Goal: Answer question/provide support: Share knowledge or assist other users

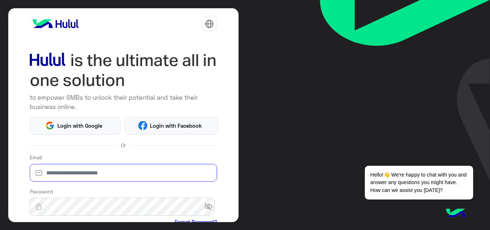
type input "**********"
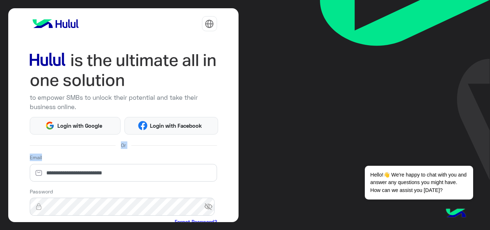
drag, startPoint x: 238, startPoint y: 142, endPoint x: 235, endPoint y: 159, distance: 17.9
click at [235, 159] on div "**********" at bounding box center [245, 115] width 490 height 230
drag, startPoint x: 235, startPoint y: 159, endPoint x: 235, endPoint y: 163, distance: 4.0
click at [235, 163] on div "**********" at bounding box center [123, 115] width 230 height 214
click at [237, 166] on div "**********" at bounding box center [123, 115] width 230 height 214
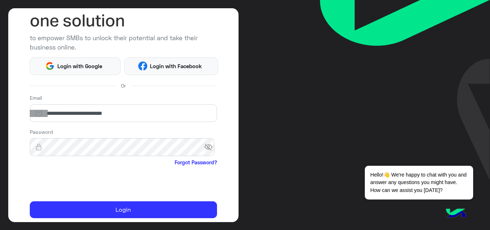
scroll to position [84, 0]
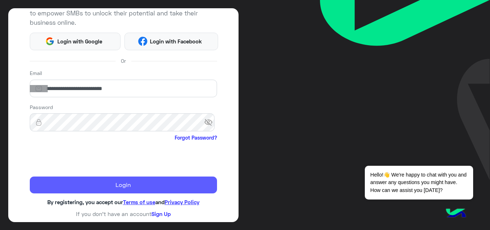
click at [129, 182] on button "Login" at bounding box center [123, 184] width 187 height 17
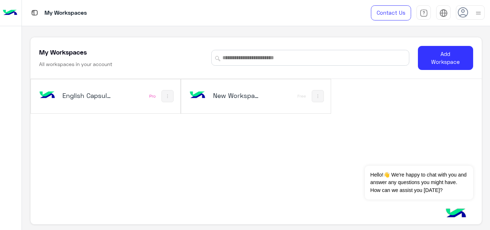
click at [115, 98] on div "English Capsules" at bounding box center [78, 96] width 82 height 21
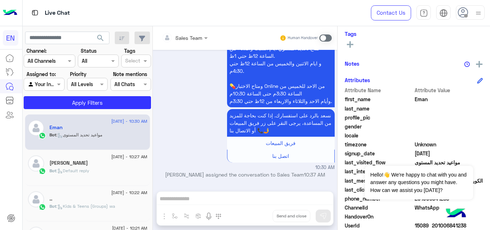
scroll to position [156, 0]
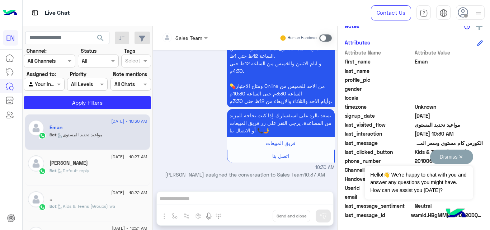
click at [427, 160] on div "Dismiss ✕ Hello!👋 We're happy to chat with you and answer any questions you mig…" at bounding box center [418, 174] width 108 height 50
click at [461, 157] on button "Dismiss ✕" at bounding box center [451, 156] width 43 height 14
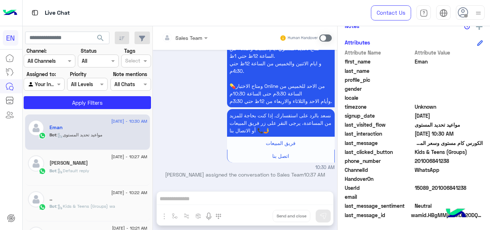
drag, startPoint x: 450, startPoint y: 159, endPoint x: 416, endPoint y: 162, distance: 34.5
click at [416, 162] on span "201006841238" at bounding box center [448, 161] width 68 height 8
copy span "01006841238"
click at [419, 62] on span "Eman" at bounding box center [448, 62] width 68 height 8
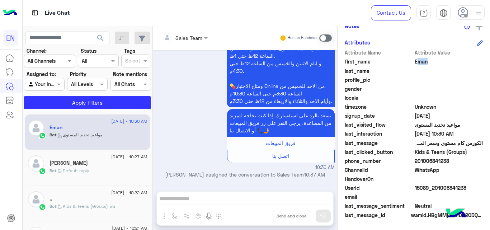
click at [419, 62] on span "Eman" at bounding box center [448, 62] width 68 height 8
copy span "Eman"
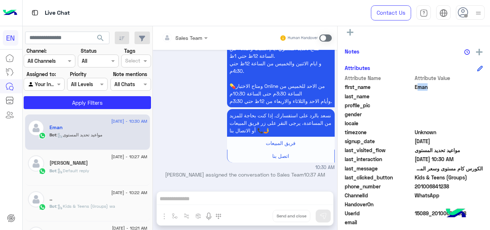
scroll to position [69, 0]
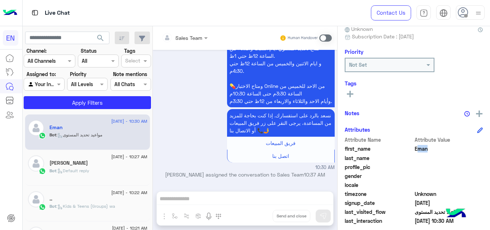
click at [351, 93] on icon at bounding box center [350, 94] width 6 height 6
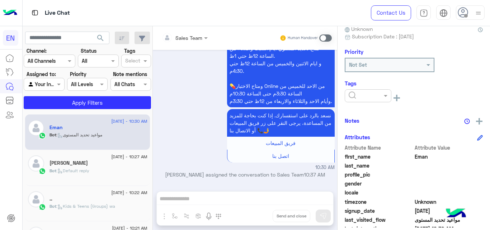
click at [359, 102] on ng-select at bounding box center [367, 97] width 47 height 16
click at [366, 97] on input "text" at bounding box center [359, 96] width 22 height 8
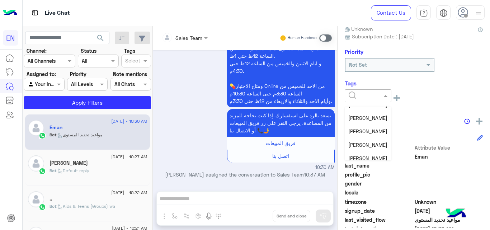
scroll to position [68, 0]
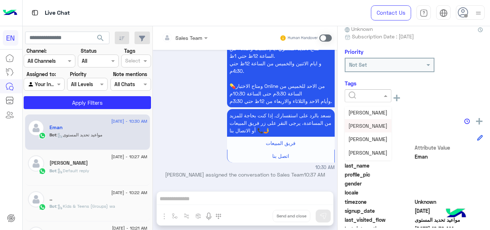
click at [354, 120] on div "[PERSON_NAME]" at bounding box center [367, 125] width 47 height 13
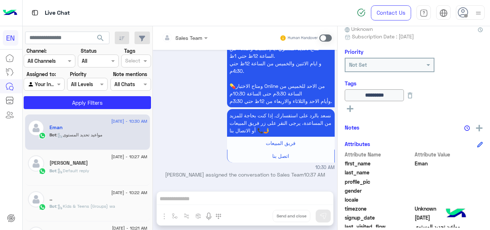
click at [139, 157] on span "[DATE] - 10:27 AM" at bounding box center [129, 156] width 36 height 6
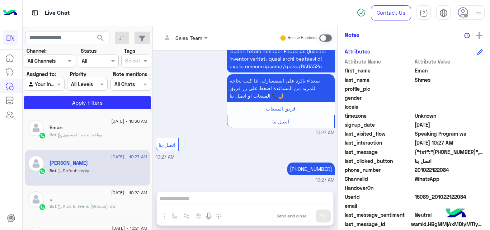
scroll to position [156, 0]
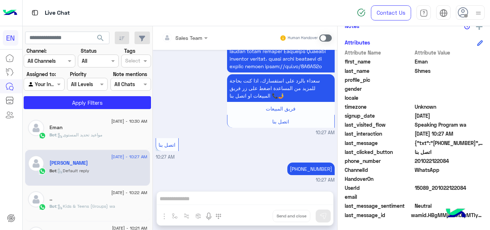
click at [438, 164] on span "201022122084" at bounding box center [448, 161] width 68 height 8
copy span "201022122084"
click at [420, 63] on span "Eman" at bounding box center [448, 62] width 68 height 8
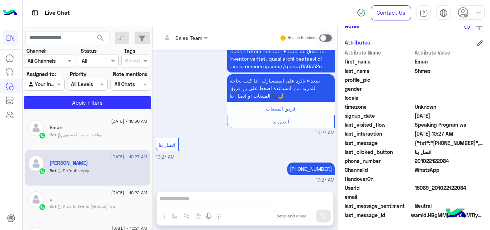
copy span "Eman"
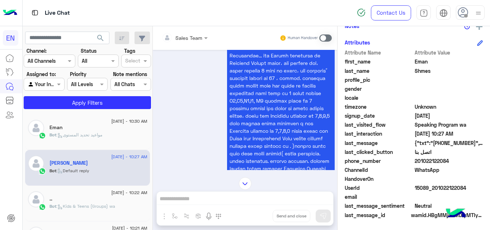
scroll to position [576, 0]
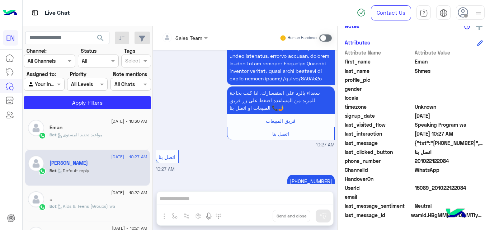
click at [485, 108] on div "[PERSON_NAME] Reachable Unknown Subscription Date : [DATE] Priority Not Set Tag…" at bounding box center [413, 126] width 152 height 201
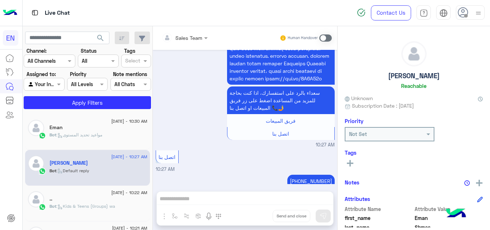
click at [354, 159] on button at bounding box center [349, 162] width 11 height 9
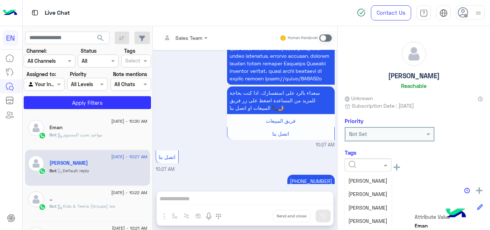
scroll to position [82, 0]
click at [368, 182] on span "[PERSON_NAME]" at bounding box center [367, 180] width 39 height 6
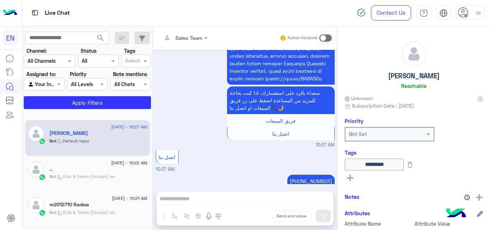
scroll to position [45, 0]
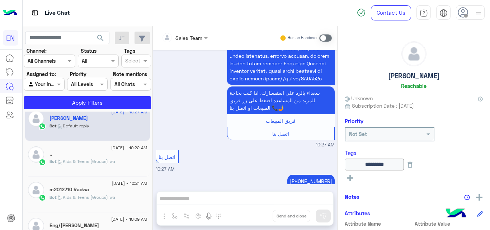
click at [120, 157] on div ".." at bounding box center [98, 155] width 98 height 8
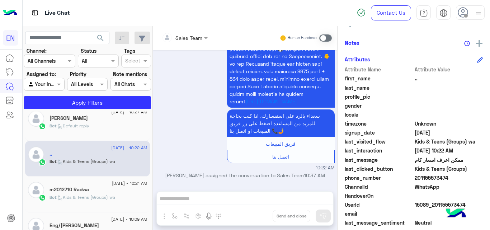
scroll to position [149, 0]
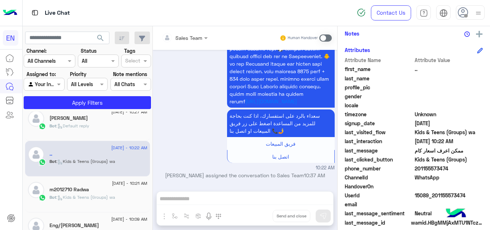
click at [439, 166] on span "201155573474" at bounding box center [448, 169] width 68 height 8
copy span "201155573474"
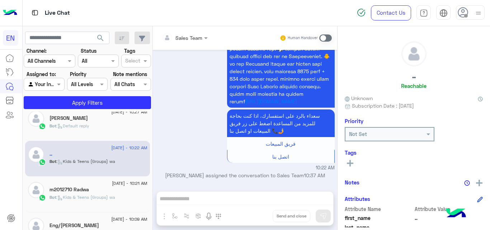
click at [348, 165] on icon at bounding box center [350, 163] width 6 height 6
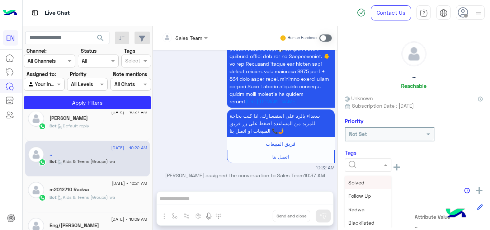
click at [354, 162] on input "text" at bounding box center [359, 165] width 22 height 8
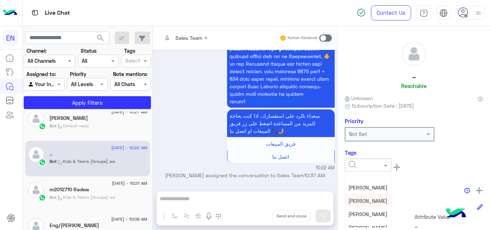
click at [359, 205] on div "[PERSON_NAME]" at bounding box center [367, 200] width 47 height 13
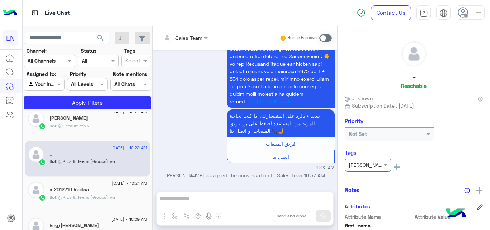
click at [143, 202] on div "Bot : Kids & Teens (Groups) wa" at bounding box center [98, 200] width 98 height 13
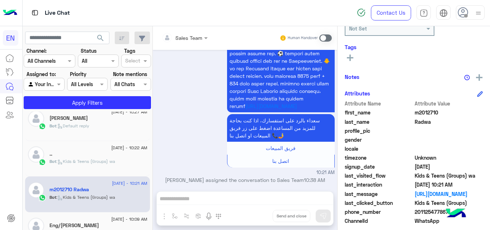
scroll to position [156, 0]
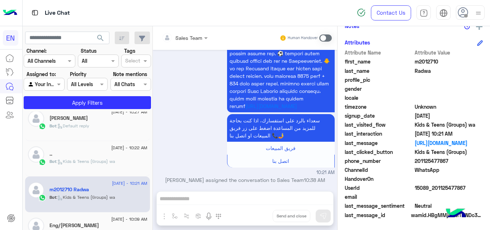
click at [432, 159] on span "201125477867" at bounding box center [448, 161] width 68 height 8
copy span "201125477867"
click at [419, 70] on span "Radwa" at bounding box center [448, 71] width 68 height 8
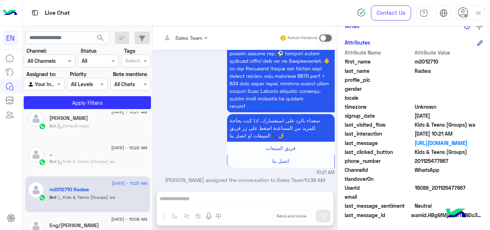
copy span "Radwa"
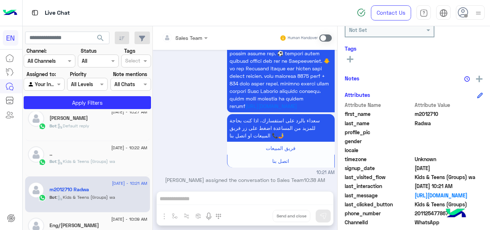
scroll to position [99, 0]
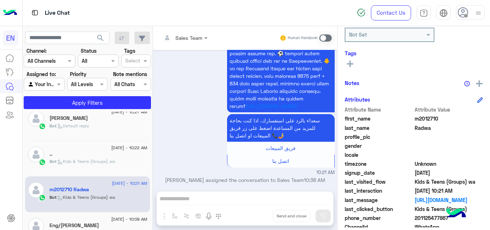
click at [351, 65] on icon at bounding box center [350, 64] width 6 height 6
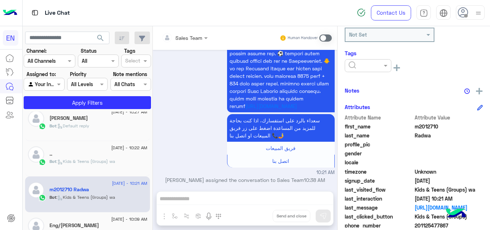
click at [381, 63] on div at bounding box center [368, 65] width 46 height 8
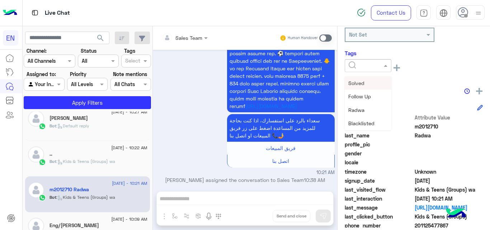
scroll to position [83, 0]
click at [377, 82] on div "[PERSON_NAME]" at bounding box center [367, 80] width 47 height 13
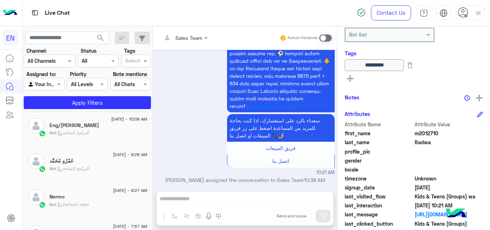
scroll to position [151, 0]
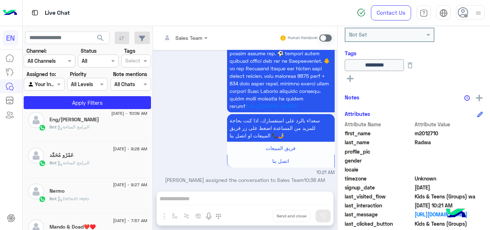
click at [125, 128] on div "Bot : البرامج المتاحة" at bounding box center [98, 130] width 98 height 13
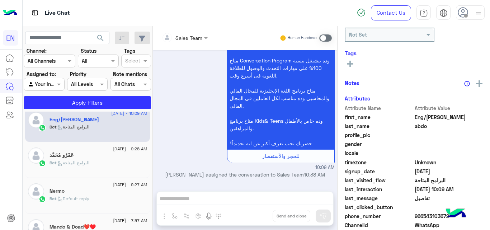
scroll to position [154, 0]
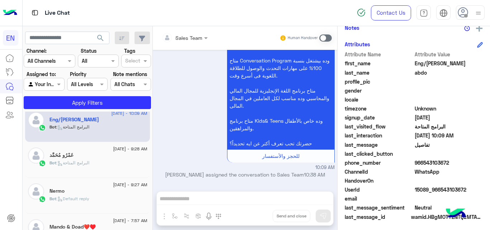
click at [441, 162] on span "966543103672" at bounding box center [448, 163] width 68 height 8
copy span "966543103672"
click at [435, 64] on span "Eng/[PERSON_NAME]" at bounding box center [448, 63] width 68 height 8
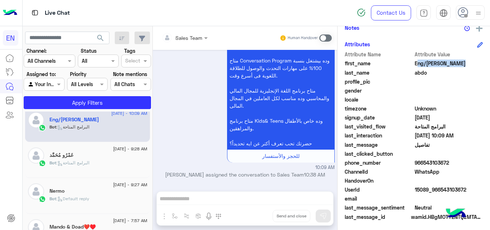
click at [435, 64] on span "Eng/[PERSON_NAME]" at bounding box center [448, 63] width 68 height 8
copy span "Eng/[PERSON_NAME]"
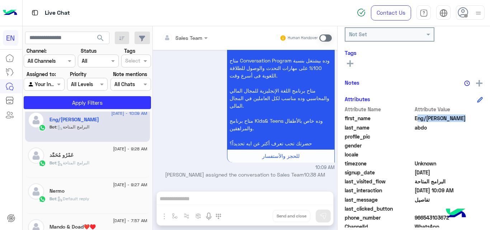
click at [354, 65] on button at bounding box center [349, 63] width 11 height 9
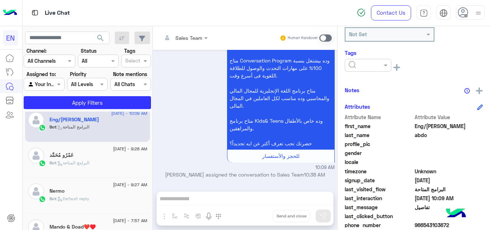
click at [357, 66] on input "text" at bounding box center [359, 66] width 22 height 8
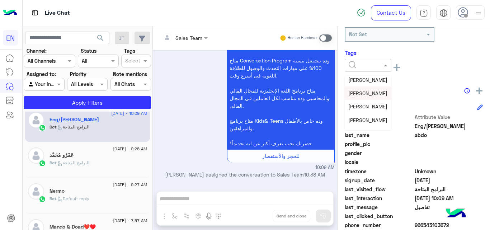
click at [352, 91] on span "[PERSON_NAME]" at bounding box center [367, 93] width 39 height 6
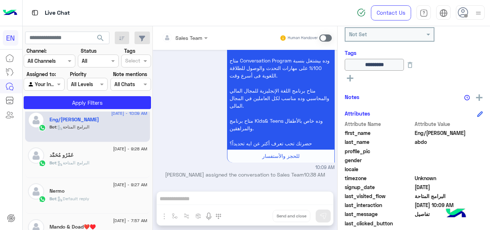
click at [85, 154] on div "عَمْرُو مُحَمَّد" at bounding box center [98, 156] width 98 height 8
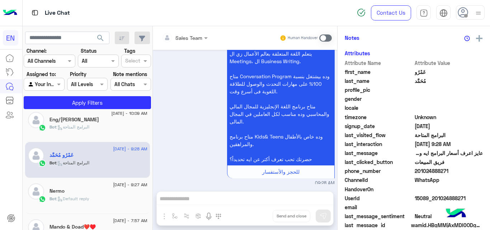
scroll to position [145, 0]
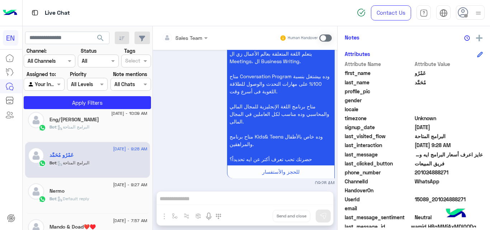
click at [430, 168] on span "201024888271" at bounding box center [448, 172] width 68 height 8
copy span "201024888271"
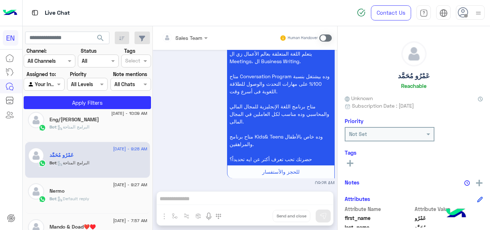
click at [349, 161] on icon at bounding box center [350, 163] width 6 height 6
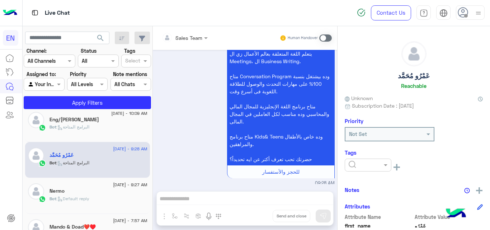
click at [378, 162] on div at bounding box center [368, 165] width 46 height 8
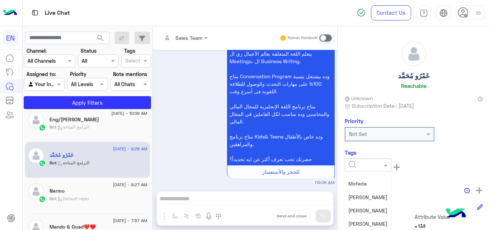
scroll to position [57, 0]
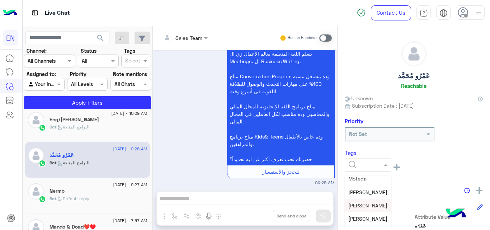
click at [364, 203] on span "[PERSON_NAME]" at bounding box center [367, 205] width 39 height 6
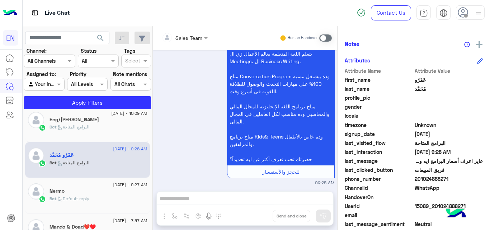
scroll to position [161, 0]
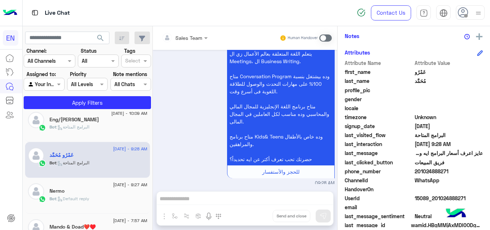
click at [423, 170] on span "201024888271" at bounding box center [448, 171] width 68 height 8
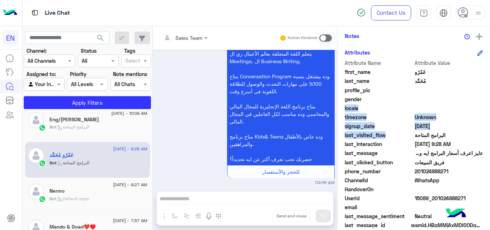
drag, startPoint x: 486, startPoint y: 137, endPoint x: 486, endPoint y: 100, distance: 37.3
click at [486, 100] on div "عَمْرُو مُحَمَّد Reachable Unknown Subscription Date : [DATE] Priority Not Set …" at bounding box center [413, 126] width 152 height 201
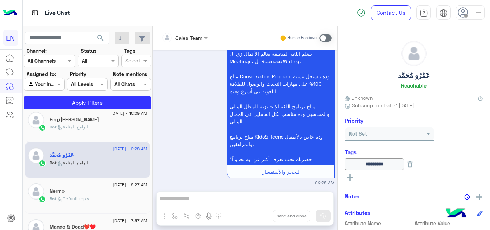
scroll to position [0, 0]
click at [125, 198] on div "Bot : Default reply" at bounding box center [98, 201] width 98 height 13
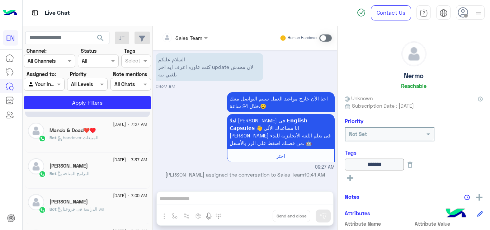
scroll to position [249, 0]
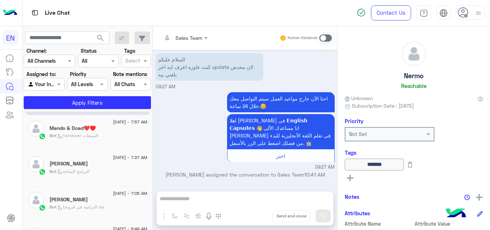
click at [115, 148] on div "[DATE] - 7:57 AM Mando & Doad❤️♥️ Bot : handover المبيعات" at bounding box center [87, 133] width 125 height 36
click at [124, 134] on div "Bot : handover المبيعات" at bounding box center [98, 138] width 98 height 13
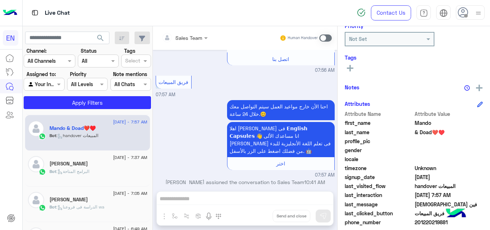
scroll to position [107, 0]
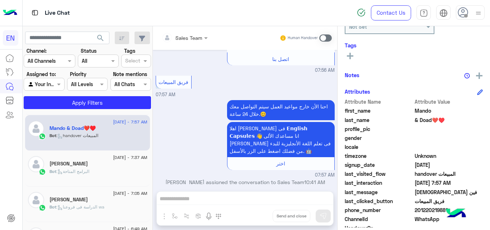
click at [430, 209] on span "201220219881" at bounding box center [448, 210] width 68 height 8
click at [425, 111] on span "Mando" at bounding box center [448, 111] width 68 height 8
click at [428, 210] on span "201220219881" at bounding box center [448, 210] width 68 height 8
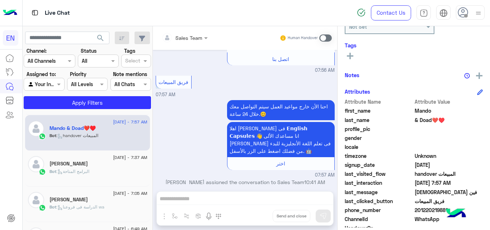
click at [428, 210] on span "201220219881" at bounding box center [448, 210] width 68 height 8
click at [351, 58] on icon at bounding box center [350, 56] width 6 height 6
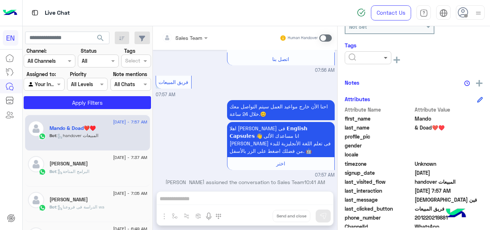
click at [383, 61] on span at bounding box center [386, 58] width 9 height 8
drag, startPoint x: 388, startPoint y: 75, endPoint x: 391, endPoint y: 101, distance: 26.4
click at [391, 101] on div "Mando & Doad❤️♥️ Reachable Unknown Subscription Date : [DATE] Priority Not Set …" at bounding box center [413, 126] width 152 height 201
click at [391, 101] on div "Attributes" at bounding box center [413, 99] width 138 height 8
click at [378, 57] on div at bounding box center [368, 57] width 46 height 8
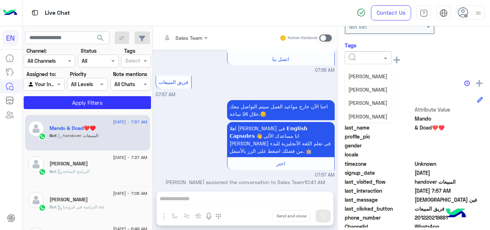
scroll to position [68, 0]
click at [375, 91] on div "[PERSON_NAME]" at bounding box center [367, 87] width 47 height 13
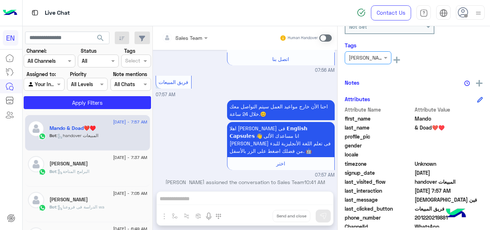
click at [133, 162] on div "[PERSON_NAME]" at bounding box center [98, 165] width 98 height 8
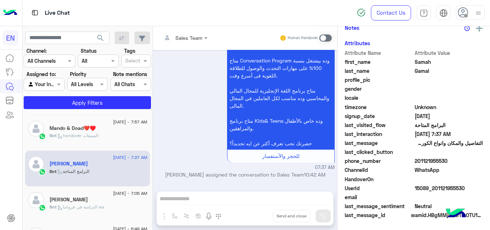
scroll to position [156, 0]
click at [434, 161] on span "201121955530" at bounding box center [448, 161] width 68 height 8
click at [423, 59] on span "Samah" at bounding box center [448, 62] width 68 height 8
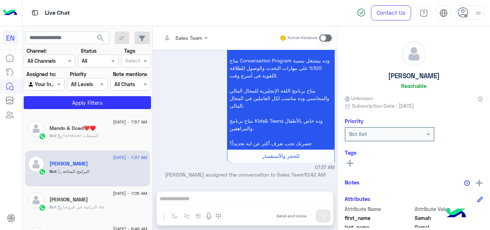
scroll to position [1, 0]
click at [350, 158] on button at bounding box center [349, 162] width 11 height 9
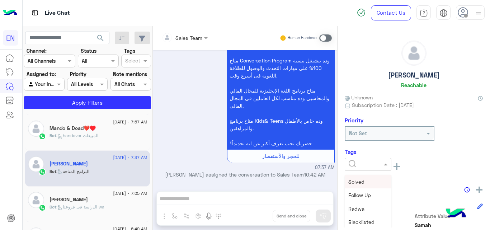
click at [356, 161] on input "text" at bounding box center [359, 165] width 22 height 8
click at [379, 193] on div "[PERSON_NAME]" at bounding box center [367, 192] width 47 height 13
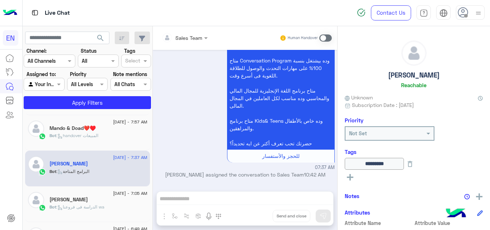
click at [123, 199] on div "[PERSON_NAME]" at bounding box center [98, 200] width 98 height 8
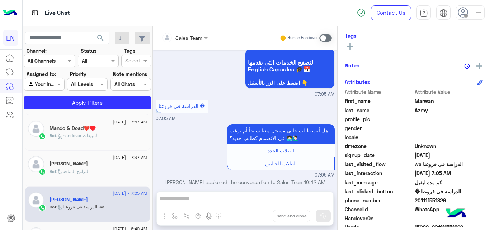
scroll to position [119, 0]
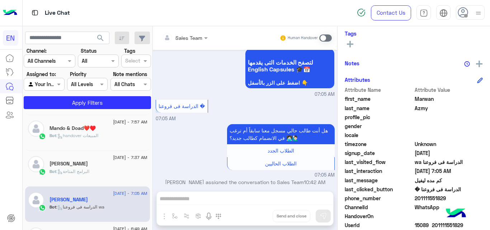
click at [429, 197] on span "201111551829" at bounding box center [448, 198] width 68 height 8
click at [348, 43] on icon at bounding box center [350, 44] width 6 height 6
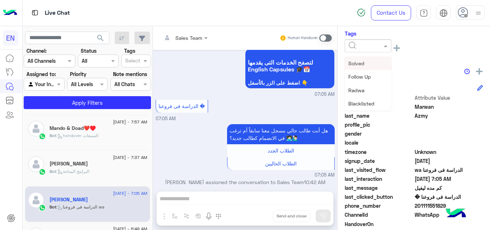
click at [348, 46] on input "text" at bounding box center [359, 46] width 22 height 8
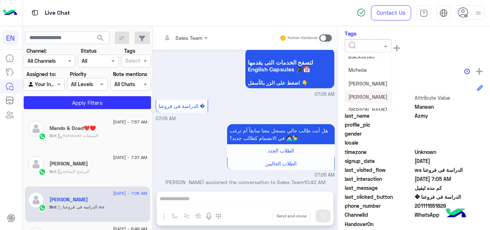
click at [367, 95] on span "[PERSON_NAME]" at bounding box center [367, 97] width 39 height 6
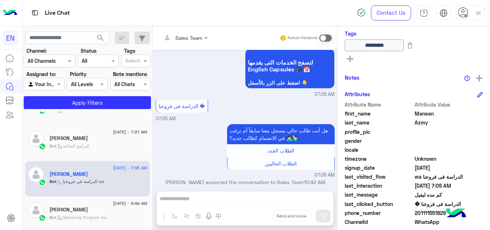
scroll to position [277, 0]
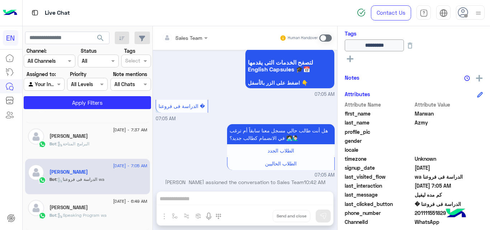
click at [95, 183] on div "Bot : الدراسة فى فروعنا wa" at bounding box center [98, 182] width 98 height 13
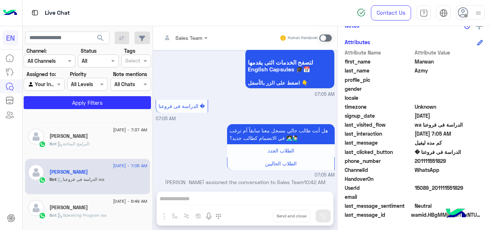
click at [424, 162] on span "201111551829" at bounding box center [448, 161] width 68 height 8
click at [114, 177] on div "Bot : الدراسة فى فروعنا wa" at bounding box center [98, 182] width 98 height 13
click at [432, 162] on span "201111551829" at bounding box center [448, 161] width 68 height 8
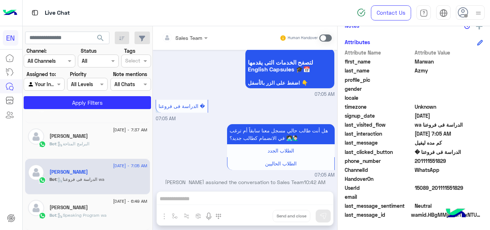
click at [432, 162] on span "201111551829" at bounding box center [448, 161] width 68 height 8
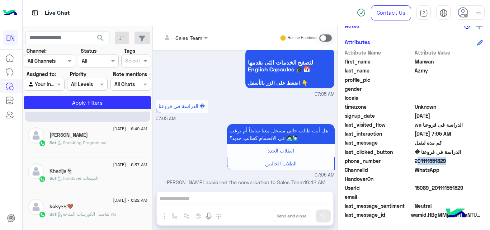
scroll to position [351, 0]
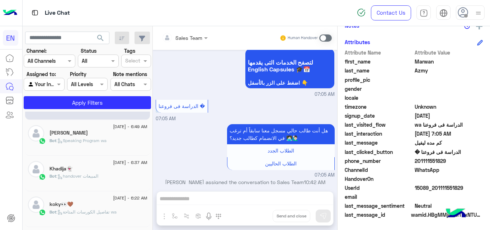
click at [105, 146] on div "Bot : Speaking Program wa" at bounding box center [98, 143] width 98 height 13
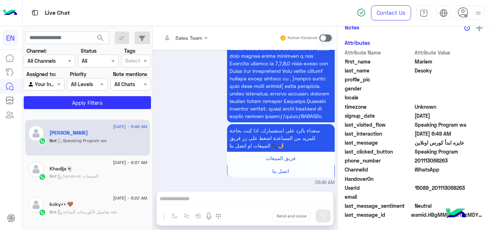
scroll to position [156, 0]
click at [441, 160] on span "201113068263" at bounding box center [448, 161] width 68 height 8
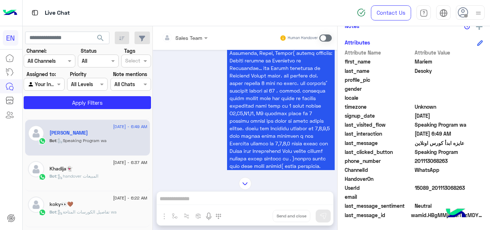
scroll to position [87, 0]
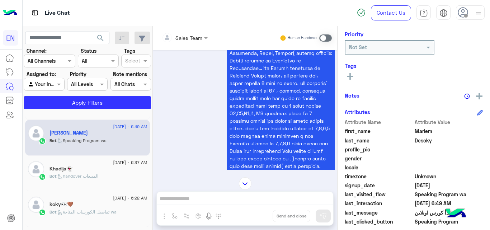
click at [346, 77] on button at bounding box center [349, 76] width 11 height 9
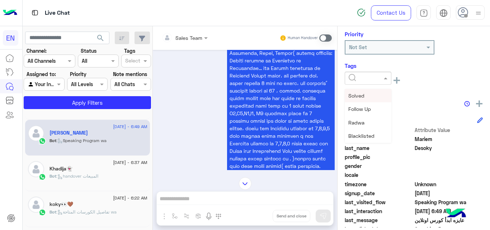
click at [356, 78] on input "text" at bounding box center [359, 79] width 22 height 8
click at [357, 110] on span "[PERSON_NAME]" at bounding box center [367, 112] width 39 height 6
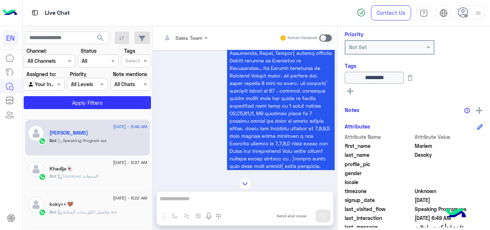
click at [97, 163] on div "[DATE] - 6:37 AM" at bounding box center [98, 163] width 98 height 5
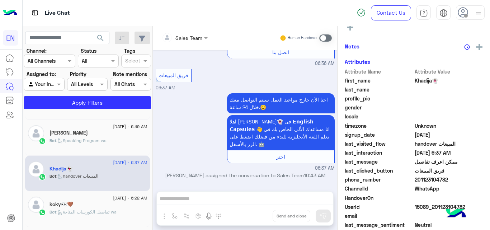
scroll to position [151, 0]
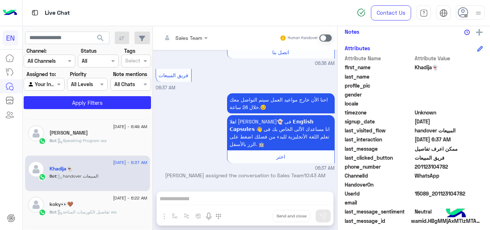
click at [435, 166] on span "201123104782" at bounding box center [448, 167] width 68 height 8
click at [418, 167] on span "201123104782" at bounding box center [448, 167] width 68 height 8
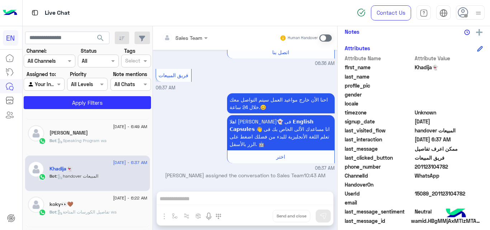
click at [423, 65] on span "Khadija👻" at bounding box center [448, 67] width 68 height 8
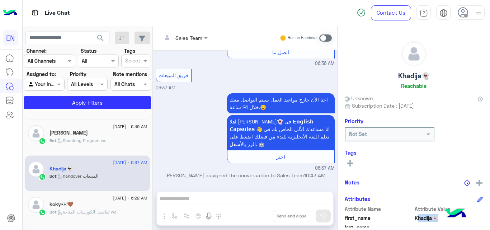
click at [346, 164] on button at bounding box center [349, 162] width 11 height 9
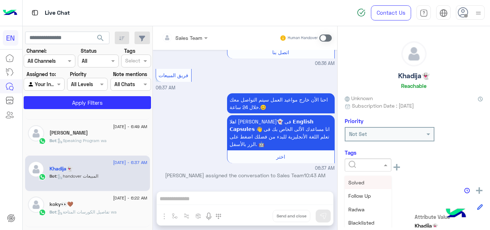
click at [352, 164] on input "text" at bounding box center [359, 165] width 22 height 8
click at [366, 191] on span "[PERSON_NAME]" at bounding box center [367, 191] width 39 height 6
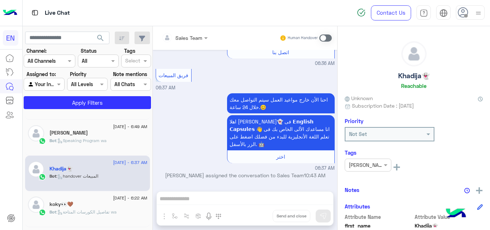
click at [133, 203] on div "koky👀🤎" at bounding box center [98, 205] width 98 height 8
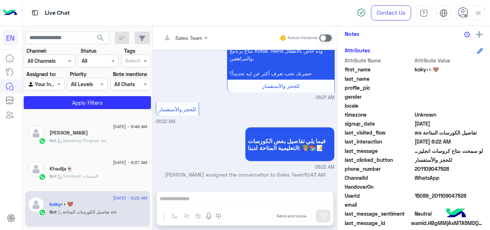
scroll to position [156, 0]
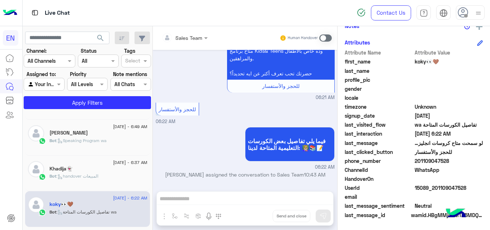
click at [427, 161] on span "201109047528" at bounding box center [448, 161] width 68 height 8
click at [419, 63] on span "koky👀🤎" at bounding box center [448, 62] width 68 height 8
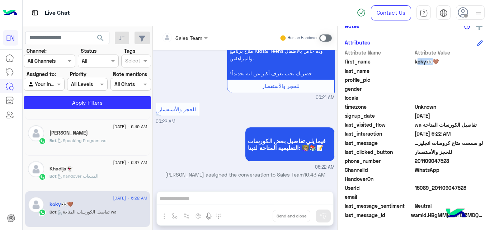
scroll to position [0, 0]
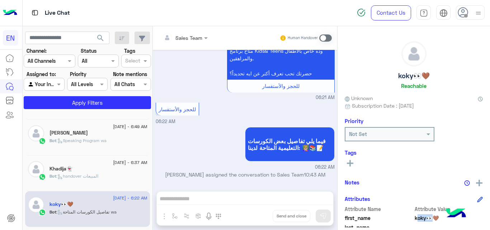
click at [352, 163] on rect at bounding box center [350, 162] width 6 height 1
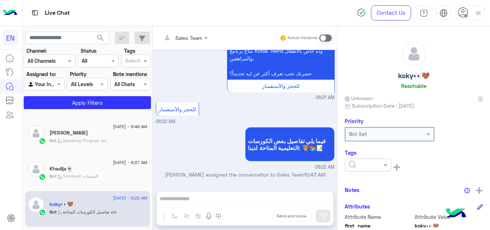
click at [356, 163] on input "text" at bounding box center [359, 165] width 22 height 8
click at [368, 209] on div "[PERSON_NAME]" at bounding box center [367, 212] width 47 height 13
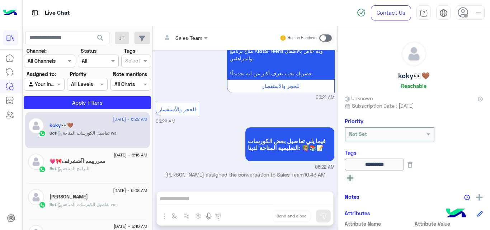
scroll to position [458, 0]
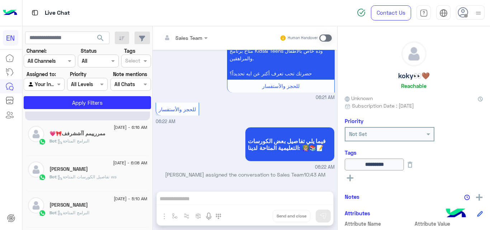
click at [119, 133] on div "ممررييمم أآششرفف🎀💗" at bounding box center [98, 134] width 98 height 8
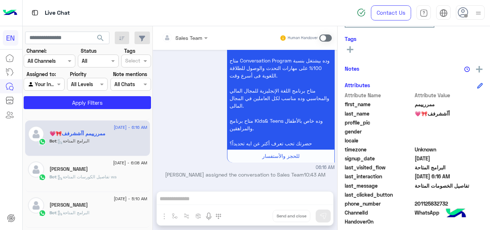
scroll to position [137, 0]
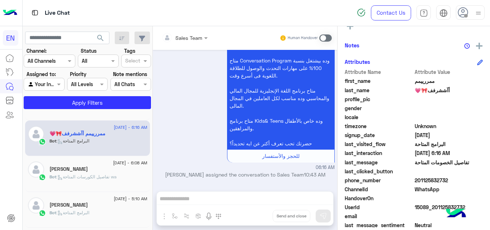
click at [430, 179] on span "201125832732" at bounding box center [448, 180] width 68 height 8
click at [348, 27] on rect at bounding box center [350, 25] width 6 height 1
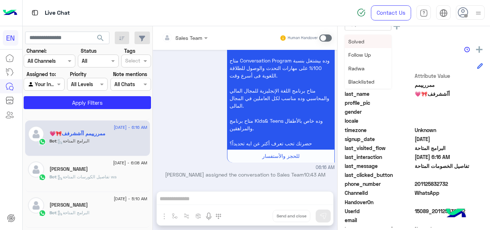
click at [370, 30] on div at bounding box center [367, 24] width 47 height 13
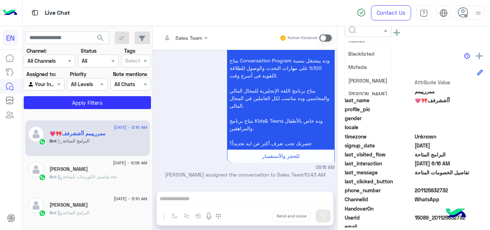
scroll to position [37, 0]
click at [374, 87] on div "[PERSON_NAME]" at bounding box center [367, 90] width 47 height 13
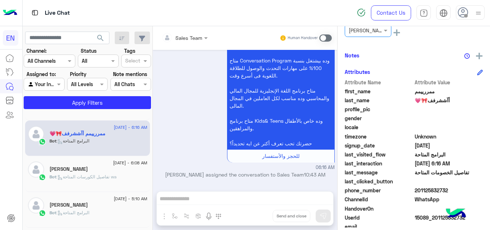
scroll to position [145, 0]
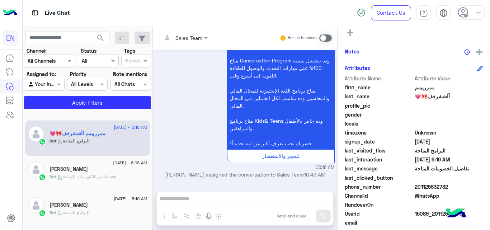
click at [438, 189] on div "phone_number [PHONE_NUMBER]" at bounding box center [413, 187] width 138 height 9
click at [438, 189] on span "201125832732" at bounding box center [448, 187] width 68 height 8
click at [350, 36] on rect at bounding box center [349, 32] width 1 height 6
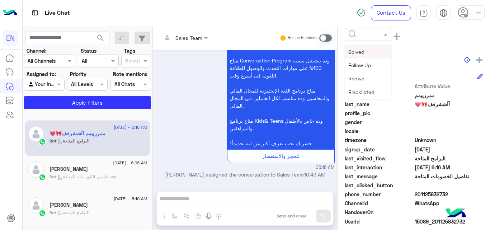
click at [389, 39] on div at bounding box center [367, 34] width 47 height 13
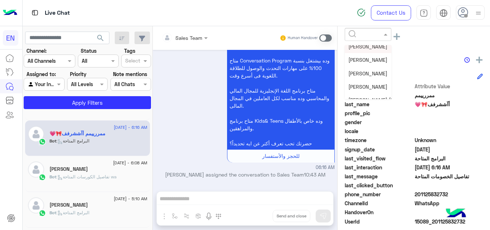
click at [363, 48] on span "[PERSON_NAME]" at bounding box center [367, 46] width 39 height 6
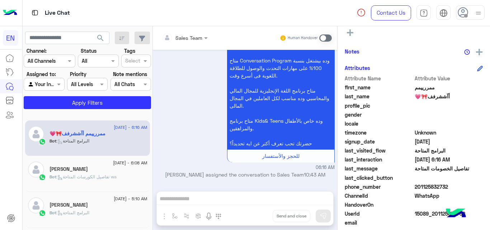
click at [126, 170] on div "[PERSON_NAME]" at bounding box center [98, 170] width 98 height 8
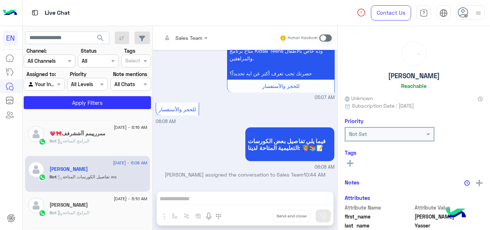
scroll to position [154, 0]
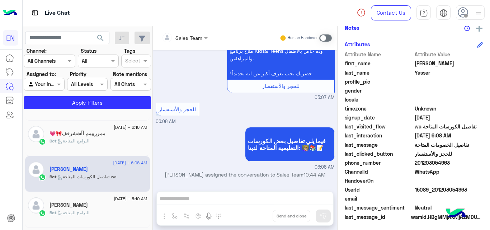
click at [442, 162] on span "201203054963" at bounding box center [448, 163] width 68 height 8
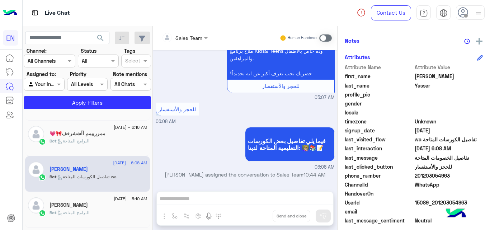
scroll to position [143, 0]
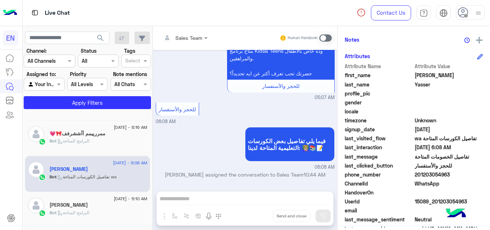
drag, startPoint x: 440, startPoint y: 169, endPoint x: 438, endPoint y: 173, distance: 4.2
click at [438, 173] on span "201203054963" at bounding box center [448, 175] width 68 height 8
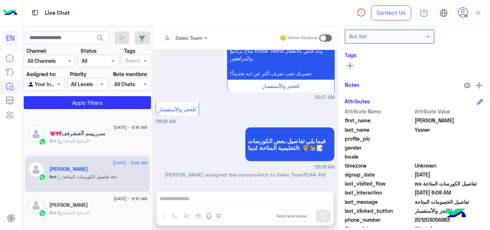
click at [348, 64] on icon at bounding box center [350, 65] width 6 height 6
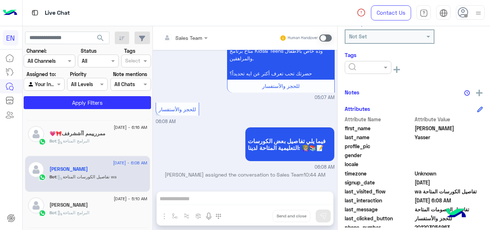
click at [372, 70] on div at bounding box center [368, 67] width 46 height 8
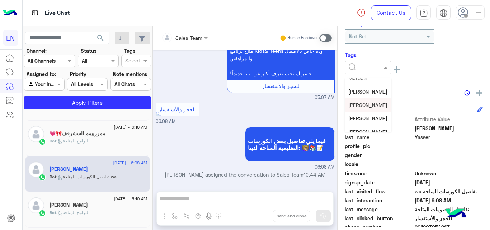
click at [370, 103] on div "[PERSON_NAME]" at bounding box center [367, 104] width 47 height 13
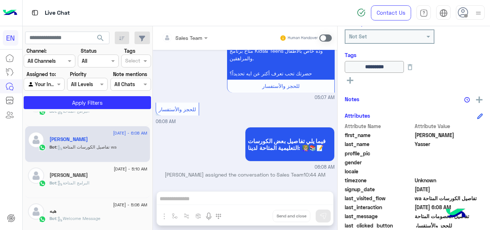
scroll to position [490, 0]
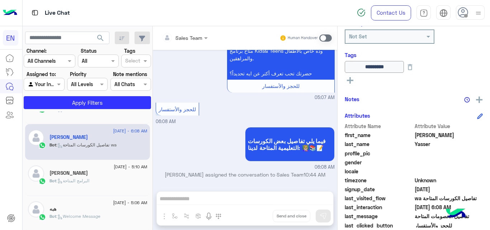
click at [113, 177] on div "[PERSON_NAME]" at bounding box center [98, 174] width 98 height 8
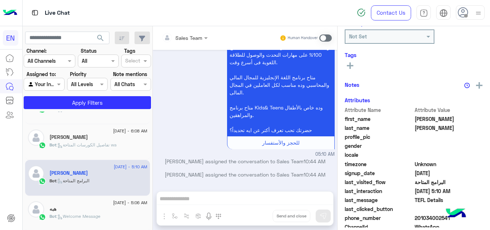
scroll to position [154, 0]
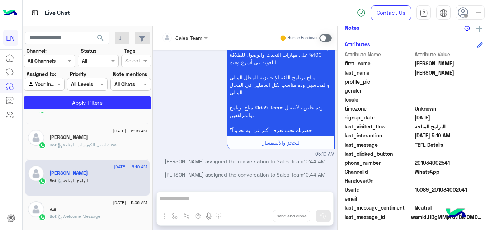
click at [440, 163] on span "201034002541" at bounding box center [448, 163] width 68 height 8
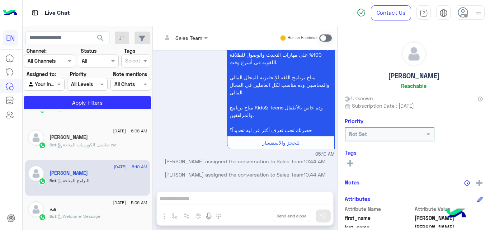
drag, startPoint x: 355, startPoint y: 166, endPoint x: 351, endPoint y: 165, distance: 4.3
click at [351, 165] on div "See All" at bounding box center [413, 162] width 138 height 9
click at [351, 165] on icon at bounding box center [350, 163] width 6 height 6
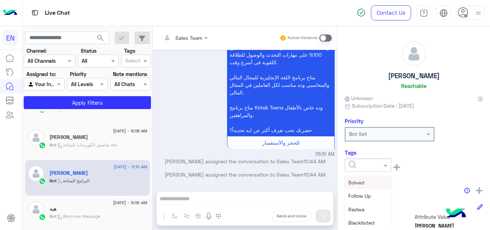
click at [387, 159] on div at bounding box center [367, 164] width 47 height 13
drag, startPoint x: 391, startPoint y: 188, endPoint x: 388, endPoint y: 216, distance: 28.1
click at [388, 216] on div "[PERSON_NAME] Unknown Subscription Date : [DATE] Priority Not Set Tags See All …" at bounding box center [413, 126] width 152 height 201
click at [373, 162] on div at bounding box center [368, 165] width 46 height 8
click at [389, 181] on div "Solved Follow Up Radwa Blacklisted Mofeda [PERSON_NAME] [PERSON_NAME] Sales [PE…" at bounding box center [367, 203] width 47 height 54
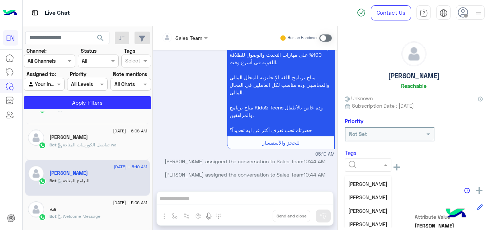
scroll to position [76, 0]
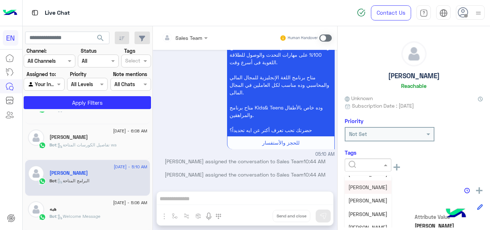
click at [359, 189] on span "[PERSON_NAME]" at bounding box center [367, 187] width 39 height 6
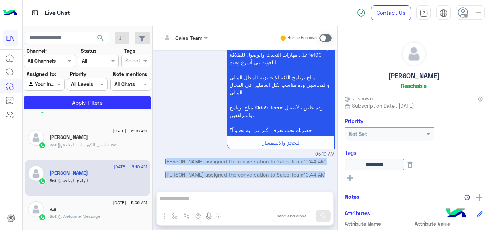
drag, startPoint x: 153, startPoint y: 205, endPoint x: 165, endPoint y: 157, distance: 49.5
click at [165, 157] on div "Sales Team Human Handover [DATE] TEFL Details 05:10 AM متاح أكتر من برنامج متخص…" at bounding box center [245, 129] width 184 height 206
click at [165, 157] on p "[PERSON_NAME] assigned the conversation to Sales Team 10:44 AM" at bounding box center [245, 161] width 179 height 8
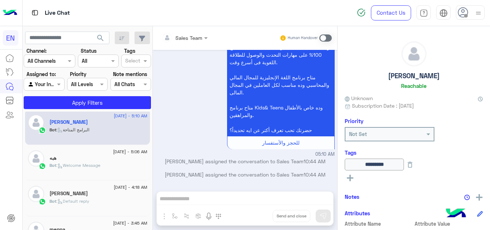
scroll to position [553, 0]
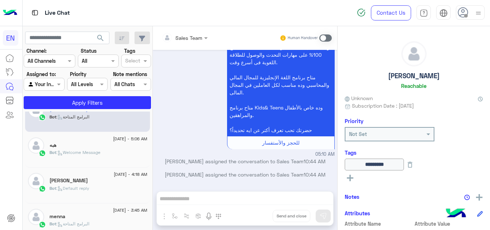
click at [104, 147] on div "هبه" at bounding box center [98, 146] width 98 height 8
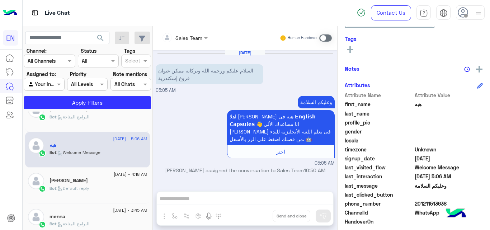
scroll to position [122, 0]
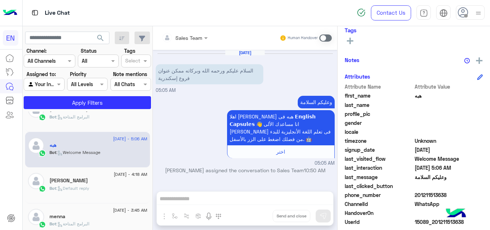
click at [435, 192] on span "201211513638" at bounding box center [448, 195] width 68 height 8
click at [414, 96] on span "هبه" at bounding box center [448, 96] width 68 height 8
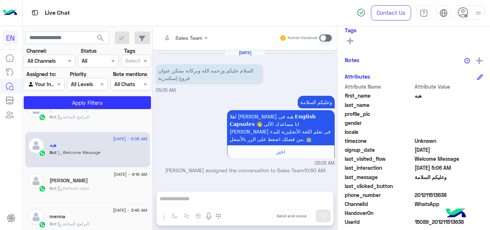
click at [414, 96] on span "هبه" at bounding box center [448, 96] width 68 height 8
click at [345, 42] on button at bounding box center [349, 40] width 11 height 9
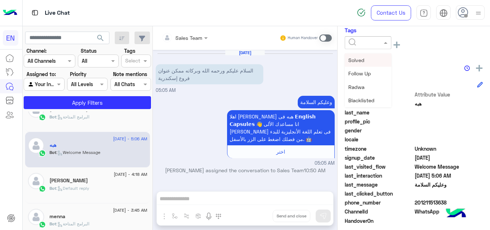
click at [354, 44] on input "text" at bounding box center [359, 43] width 22 height 8
click at [373, 90] on div "[PERSON_NAME]" at bounding box center [367, 85] width 47 height 13
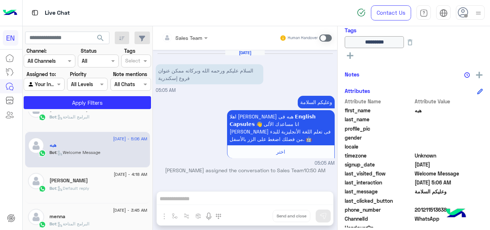
click at [116, 181] on div "[PERSON_NAME]" at bounding box center [98, 181] width 98 height 8
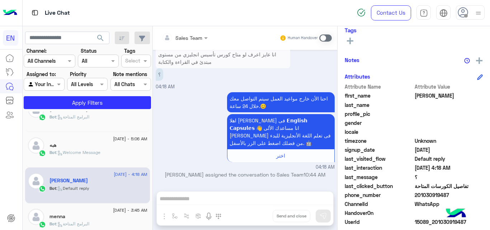
scroll to position [156, 0]
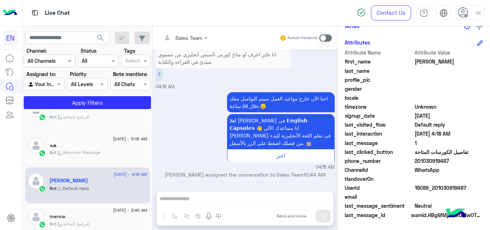
click at [441, 160] on span "201030919487" at bounding box center [448, 161] width 68 height 8
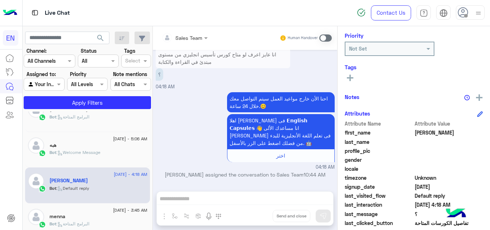
scroll to position [82, 0]
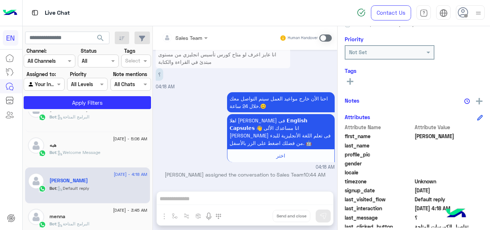
click at [428, 134] on span "[PERSON_NAME]" at bounding box center [448, 136] width 68 height 8
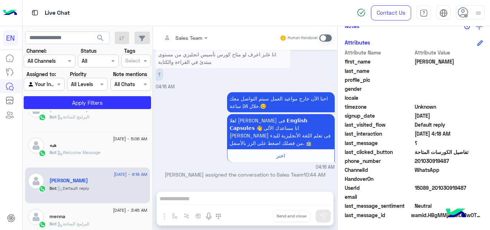
click at [439, 160] on span "201030919487" at bounding box center [448, 161] width 68 height 8
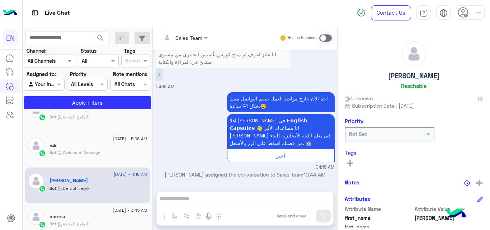
click at [347, 164] on div "[PERSON_NAME] Unknown Subscription Date : [DATE] Priority Not Set Tags See All …" at bounding box center [413, 126] width 152 height 201
click at [347, 164] on icon at bounding box center [350, 163] width 6 height 6
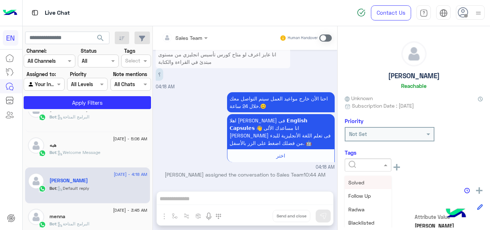
click at [378, 159] on div at bounding box center [367, 164] width 47 height 13
drag, startPoint x: 391, startPoint y: 184, endPoint x: 390, endPoint y: 189, distance: 5.6
click at [390, 189] on div "[PERSON_NAME] Unknown Subscription Date : [DATE] Priority Not Set Tags See All …" at bounding box center [413, 126] width 152 height 201
click at [387, 166] on span at bounding box center [386, 165] width 9 height 8
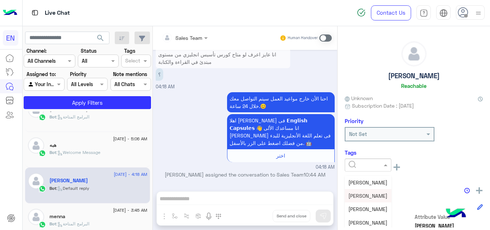
click at [354, 195] on span "[PERSON_NAME]" at bounding box center [367, 195] width 39 height 6
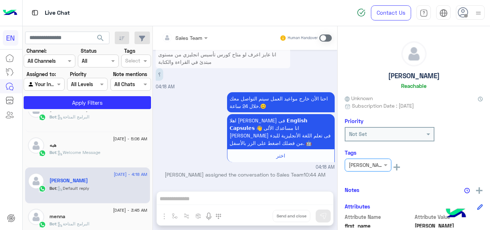
click at [107, 224] on div "Bot : البرامج المتاحة" at bounding box center [98, 226] width 98 height 13
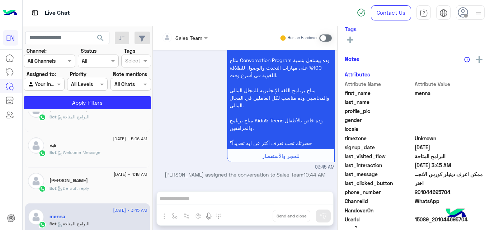
scroll to position [124, 0]
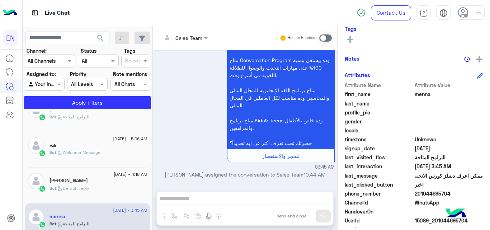
click at [418, 192] on span "201044695704" at bounding box center [448, 194] width 68 height 8
click at [424, 93] on span "menna" at bounding box center [448, 94] width 68 height 8
